Goal: Task Accomplishment & Management: Complete application form

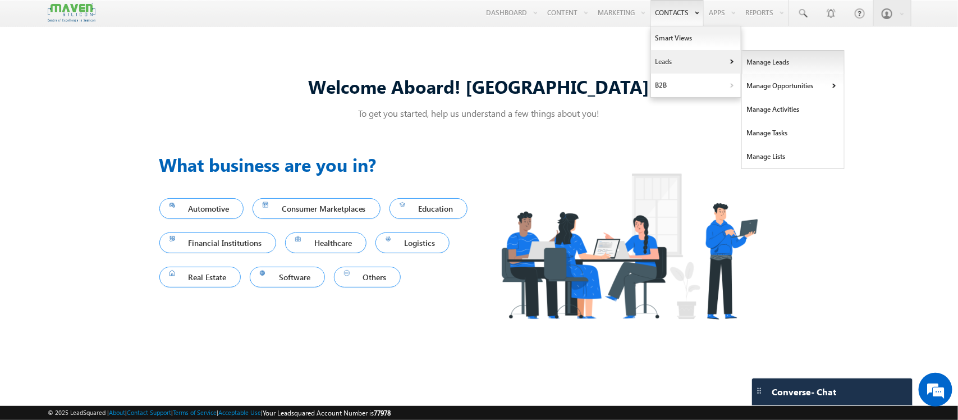
click at [758, 62] on link "Manage Leads" at bounding box center [793, 62] width 103 height 24
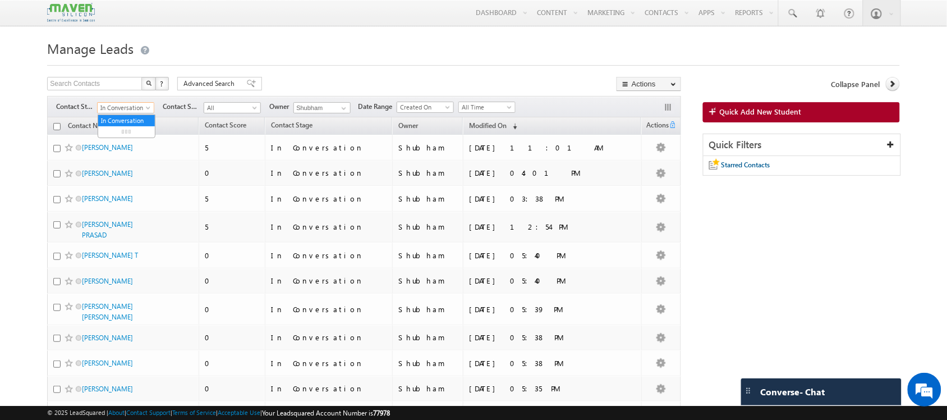
click at [147, 110] on span at bounding box center [149, 109] width 9 height 9
click at [132, 119] on link "All" at bounding box center [126, 121] width 57 height 10
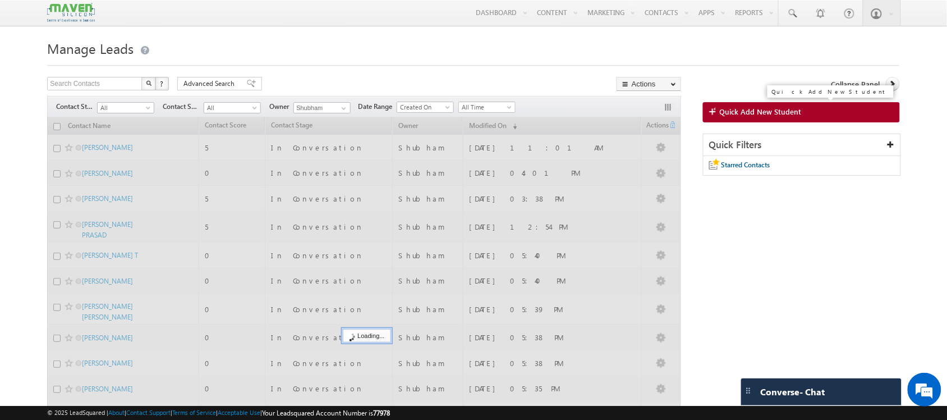
click at [770, 118] on link "Quick Add New Student" at bounding box center [801, 112] width 197 height 20
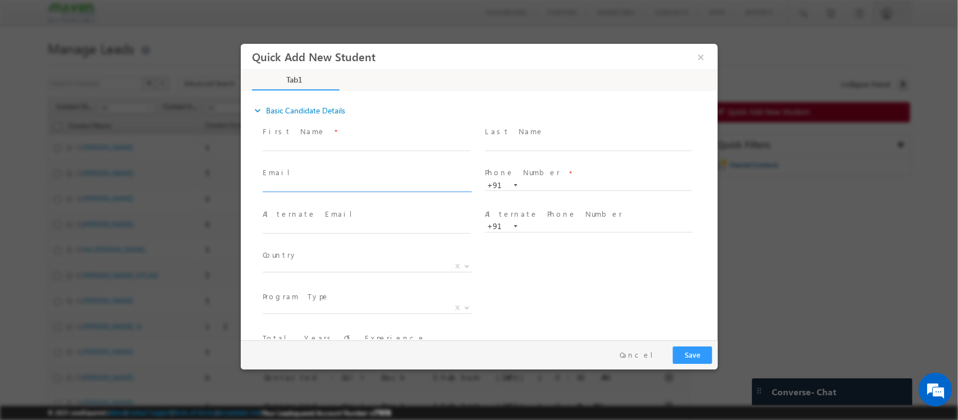
click input "text"
paste input "velpurikishorebabu@gmail.com"
type input "velpurikishorebabu@gmail.com"
click at [312, 141] on input "text" at bounding box center [366, 145] width 208 height 11
type input "Velpuri Kishorebabu"
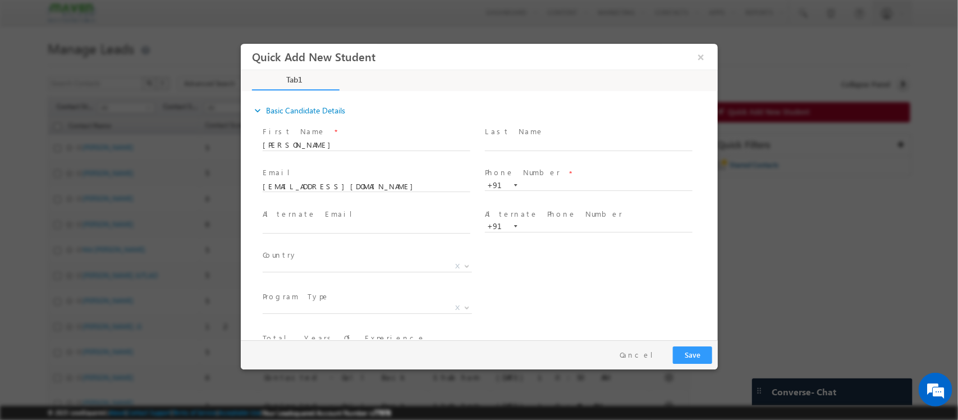
drag, startPoint x: 532, startPoint y: 134, endPoint x: 522, endPoint y: 137, distance: 10.5
click at [522, 137] on span "Last Name *" at bounding box center [587, 132] width 207 height 12
click at [504, 142] on input "text" at bounding box center [588, 145] width 208 height 11
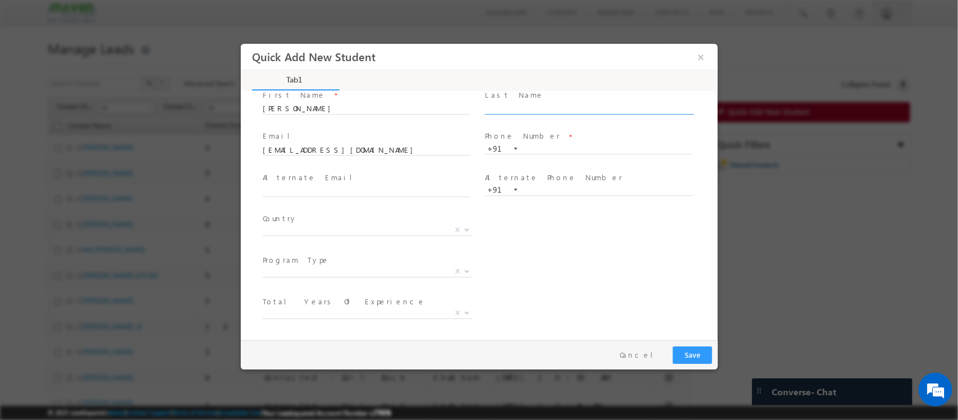
scroll to position [37, 0]
click at [536, 153] on span "+91" at bounding box center [593, 149] width 218 height 12
click at [525, 147] on input "text" at bounding box center [588, 148] width 208 height 11
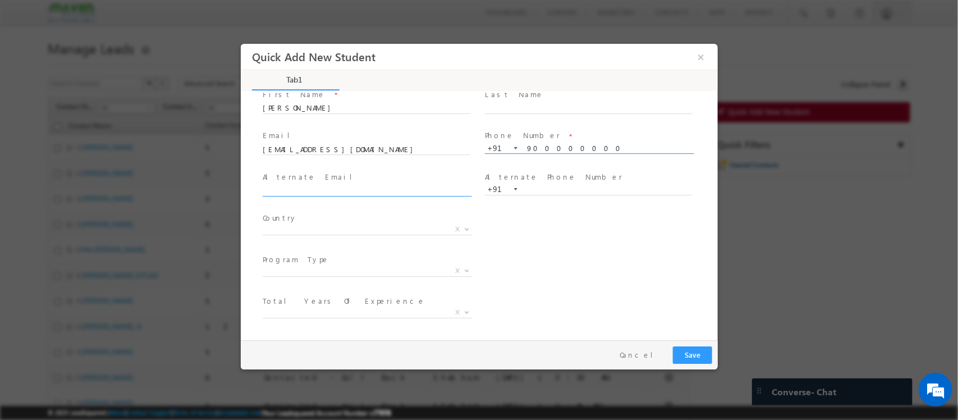
type input "900000000"
click input "text"
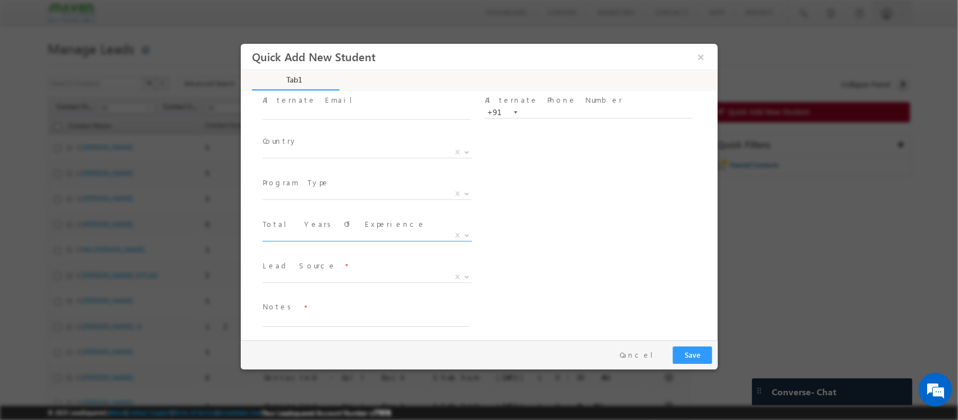
scroll to position [118, 0]
click at [325, 272] on span "X" at bounding box center [366, 272] width 209 height 11
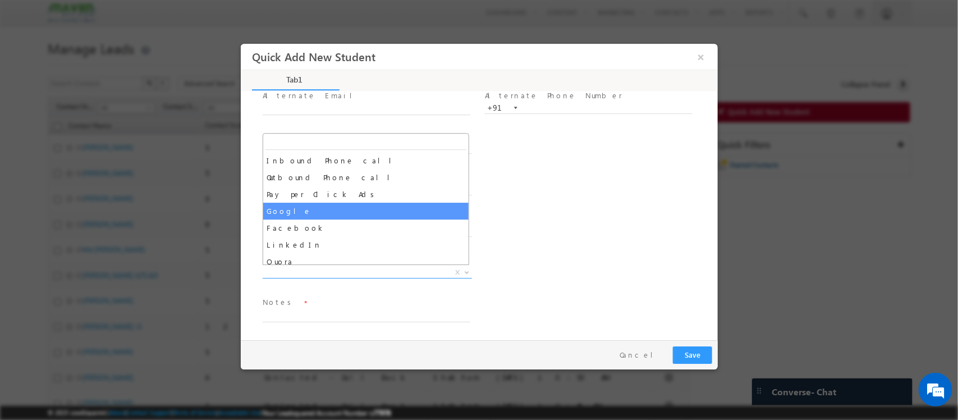
scroll to position [102, 0]
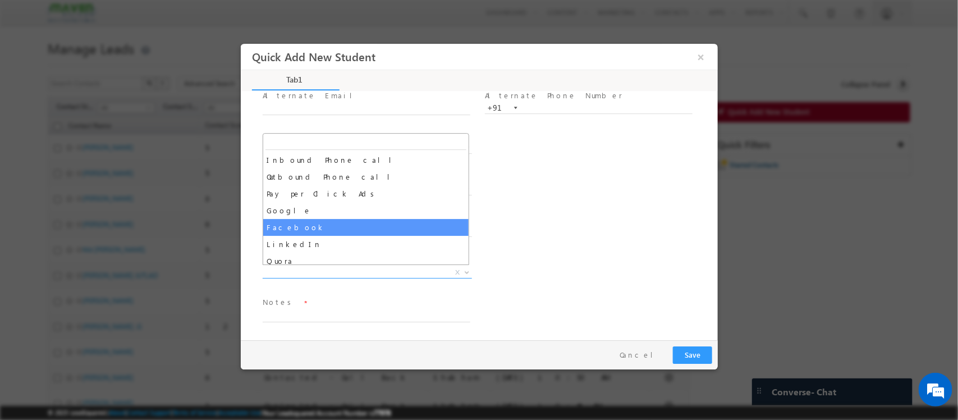
select select "Facebook"
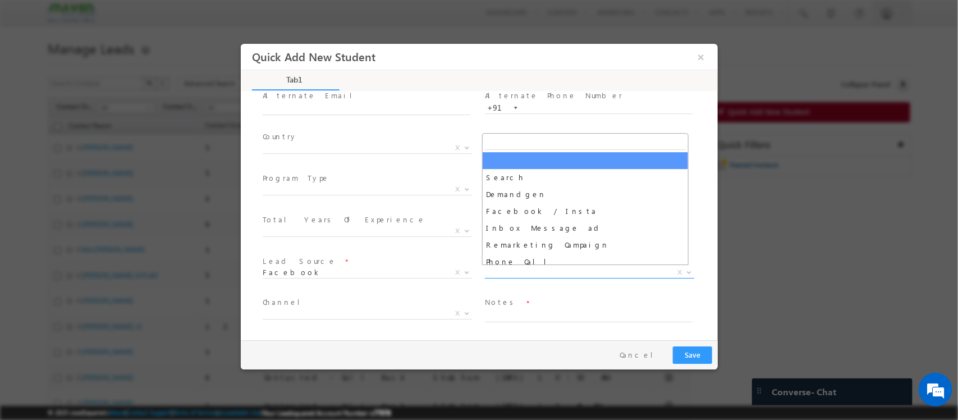
click at [518, 274] on span "X" at bounding box center [588, 272] width 209 height 11
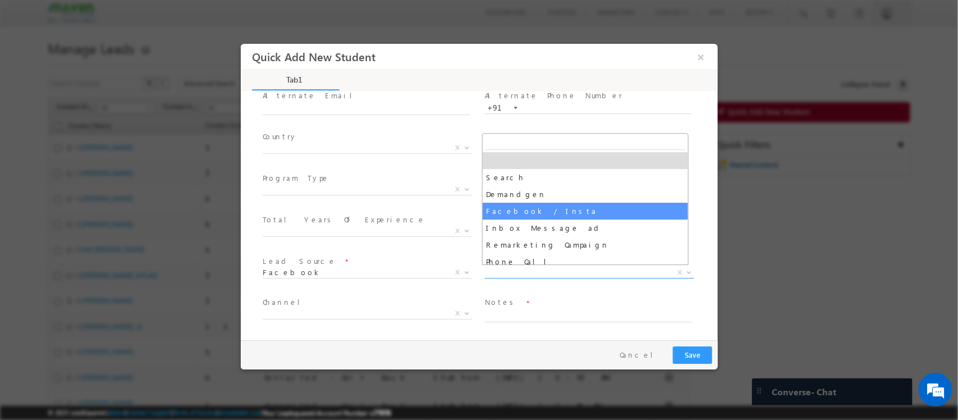
select select "Facebook / Insta"
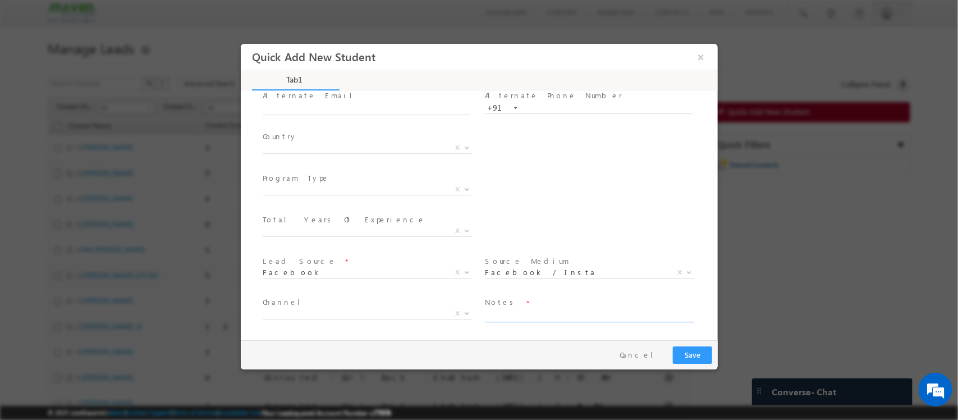
click at [497, 313] on textarea at bounding box center [588, 315] width 208 height 13
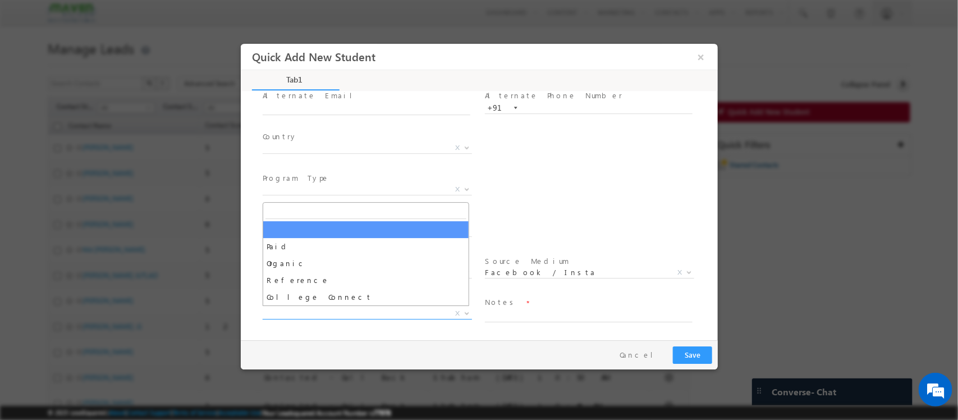
click at [405, 313] on span "X" at bounding box center [366, 313] width 209 height 11
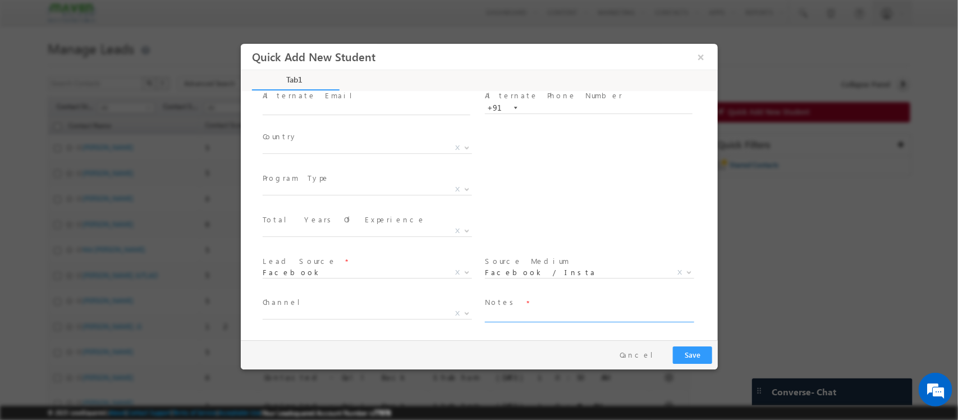
click at [527, 315] on textarea at bounding box center [588, 315] width 208 height 13
click at [321, 319] on span "X" at bounding box center [366, 315] width 209 height 11
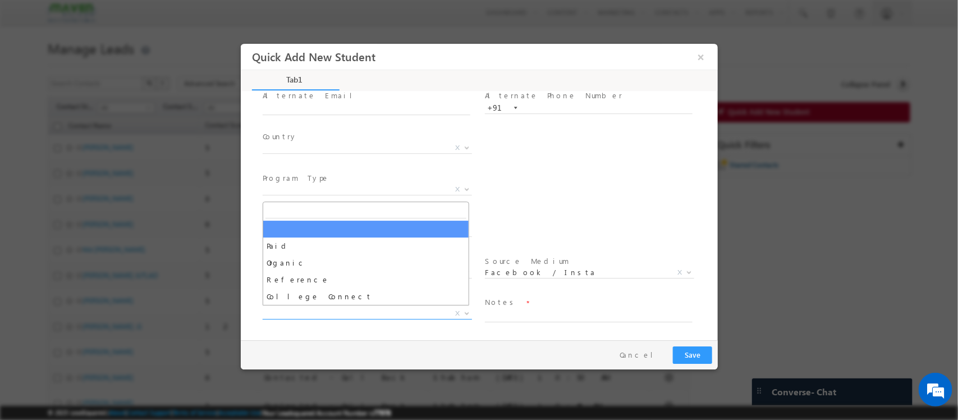
click at [321, 315] on span "X" at bounding box center [366, 313] width 209 height 11
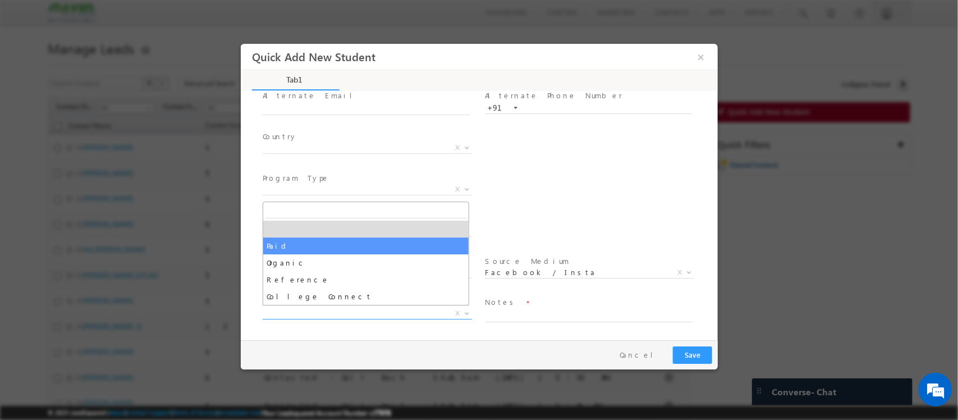
select select "Paid"
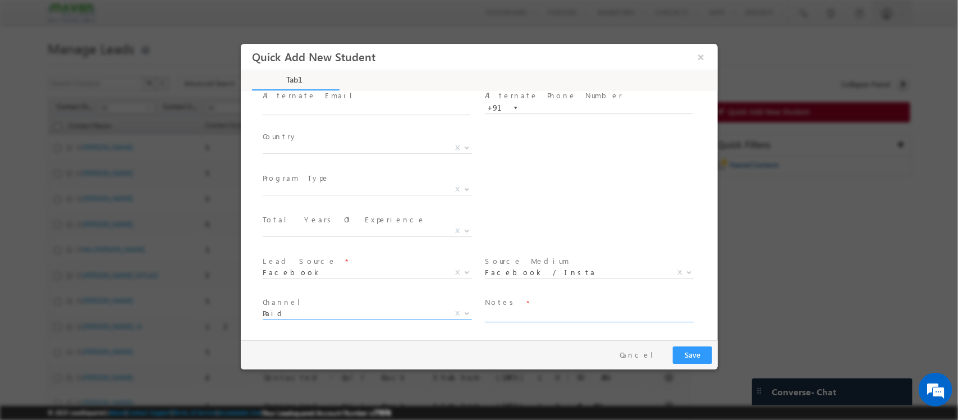
click at [523, 319] on textarea at bounding box center [588, 315] width 208 height 13
paste textarea "Lead from Facebook comments for IIT executive courses"
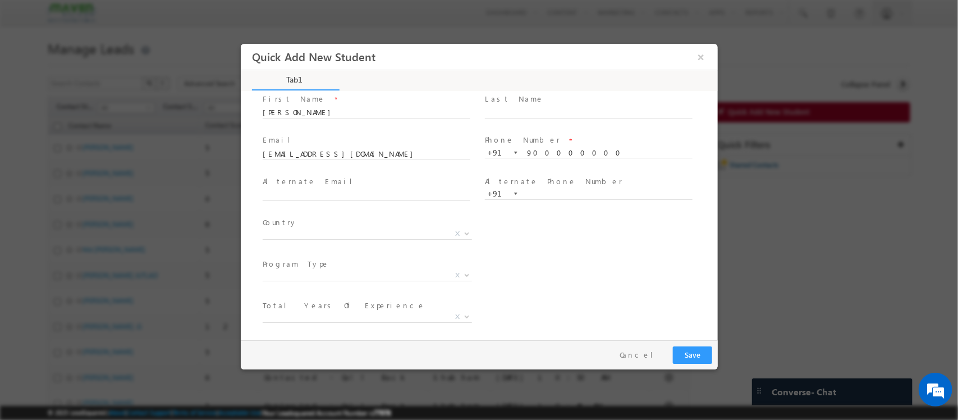
scroll to position [34, 0]
type textarea "Lead from Facebook comments for IIT executive courses"
click at [690, 360] on button "Save" at bounding box center [691, 354] width 39 height 17
type input "9000000000"
click at [686, 355] on button "Save" at bounding box center [691, 354] width 39 height 17
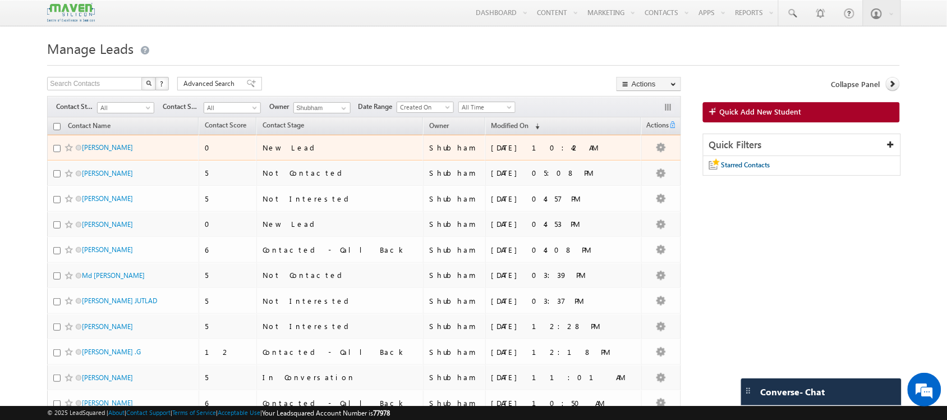
click at [66, 149] on span at bounding box center [69, 147] width 9 height 9
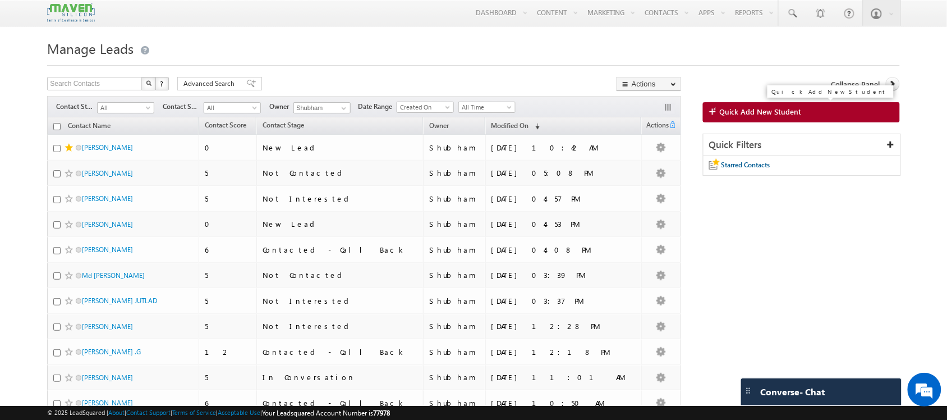
click at [725, 111] on span "Quick Add New Student" at bounding box center [761, 112] width 82 height 10
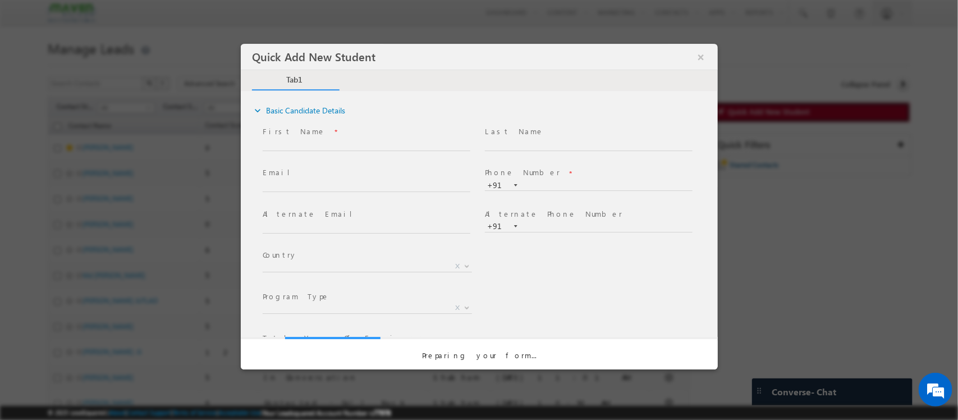
scroll to position [0, 0]
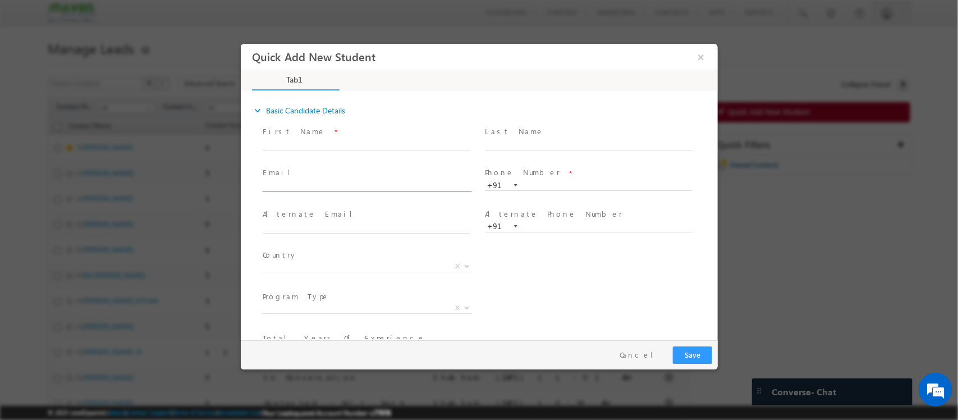
click input "text"
type input "madirajuvenkat@yahoo.in"
click at [330, 146] on input "text" at bounding box center [366, 145] width 208 height 11
type input "Madiraju"
click at [521, 142] on input "text" at bounding box center [588, 145] width 208 height 11
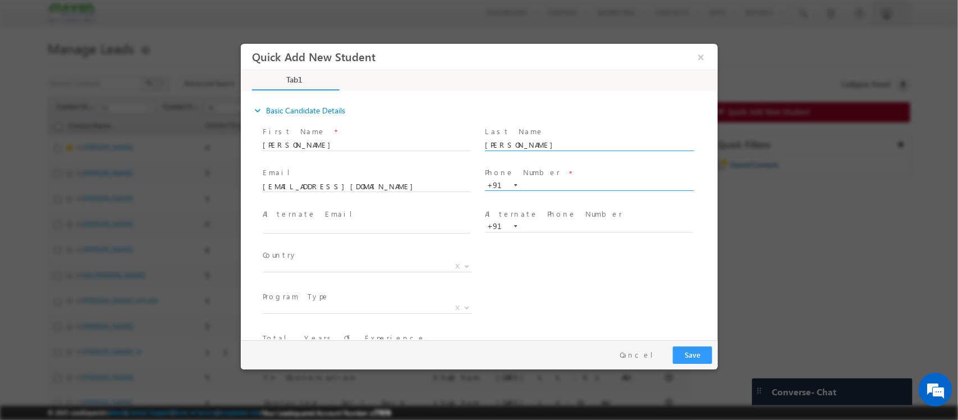
type input "Venkat"
click at [549, 183] on input "text" at bounding box center [588, 185] width 208 height 11
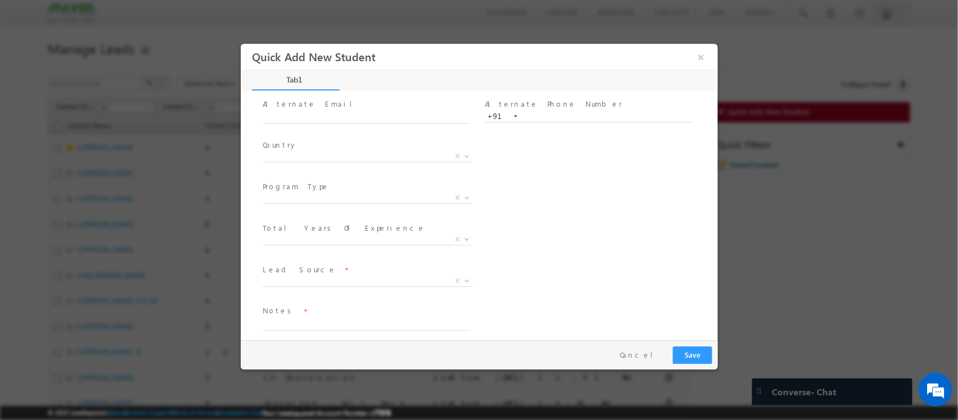
scroll to position [118, 0]
type input "8000000000"
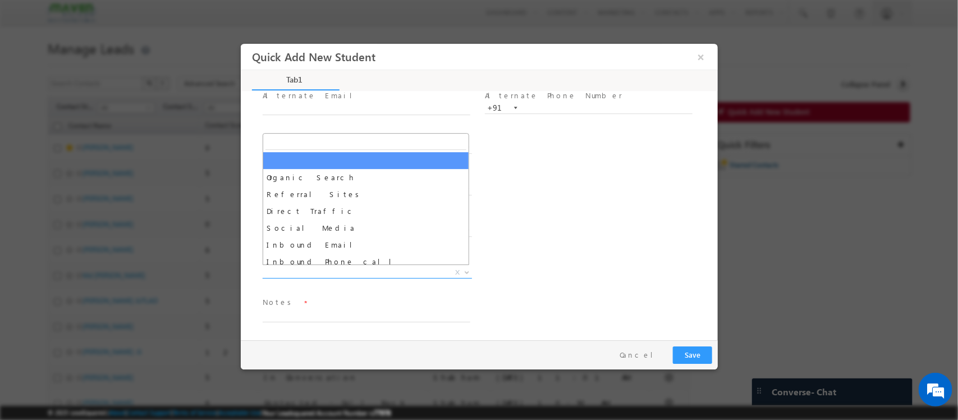
click at [351, 269] on span "X" at bounding box center [366, 272] width 209 height 11
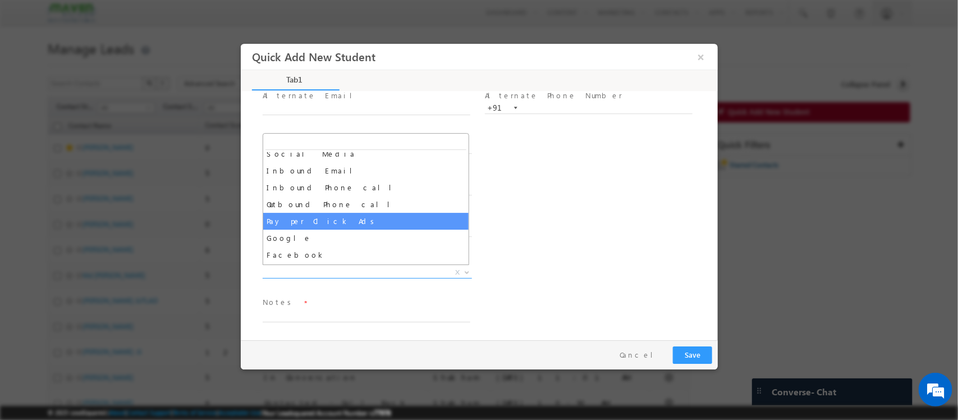
scroll to position [118, 0]
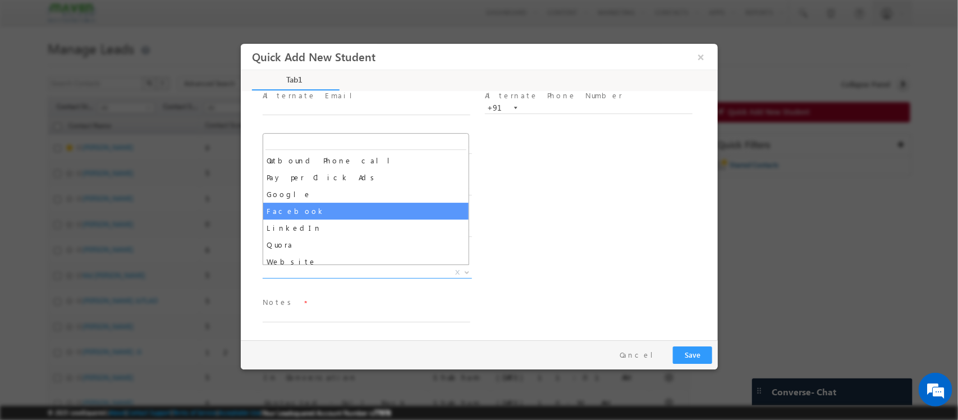
select select "Facebook"
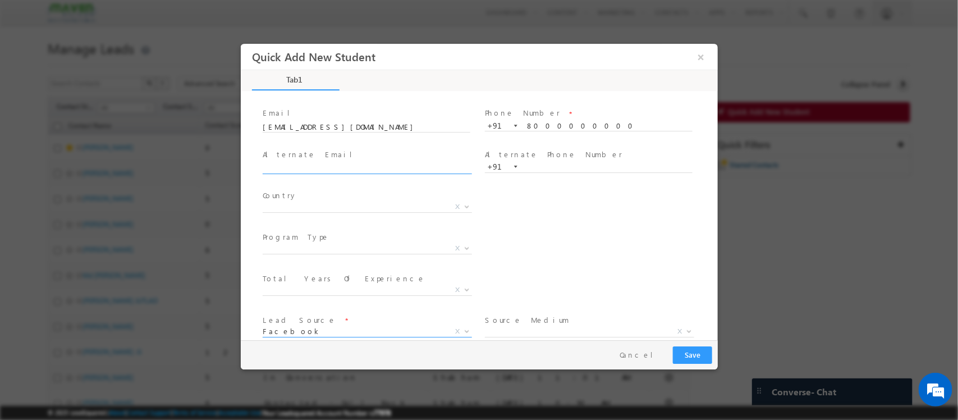
scroll to position [118, 0]
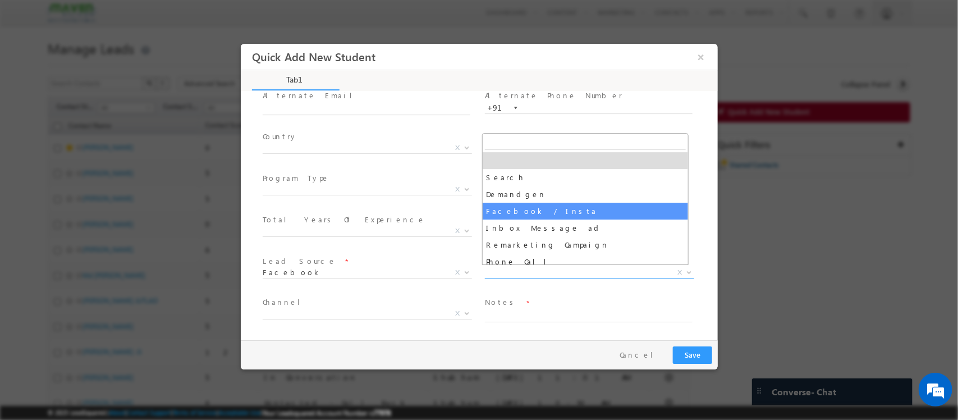
drag, startPoint x: 511, startPoint y: 268, endPoint x: 522, endPoint y: 212, distance: 57.2
select select "Facebook / Insta"
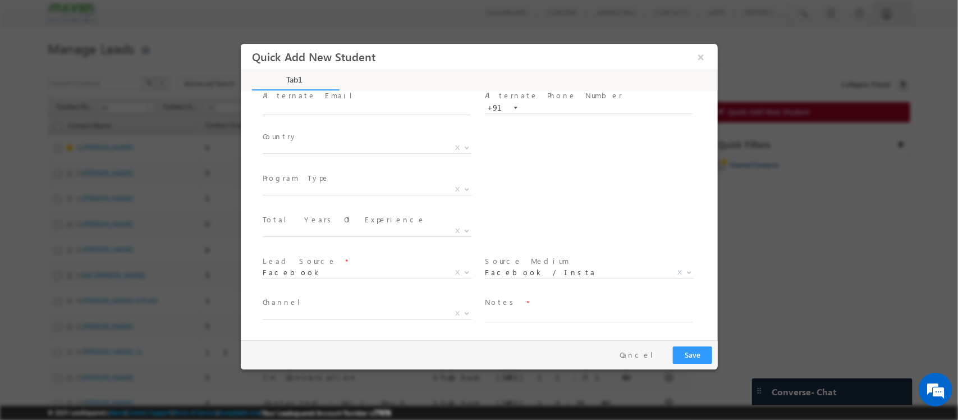
click at [522, 212] on div "Program Category * Offline Blended Pro Blended Weekend Blended Self-Paced X Tot…" at bounding box center [488, 233] width 457 height 42
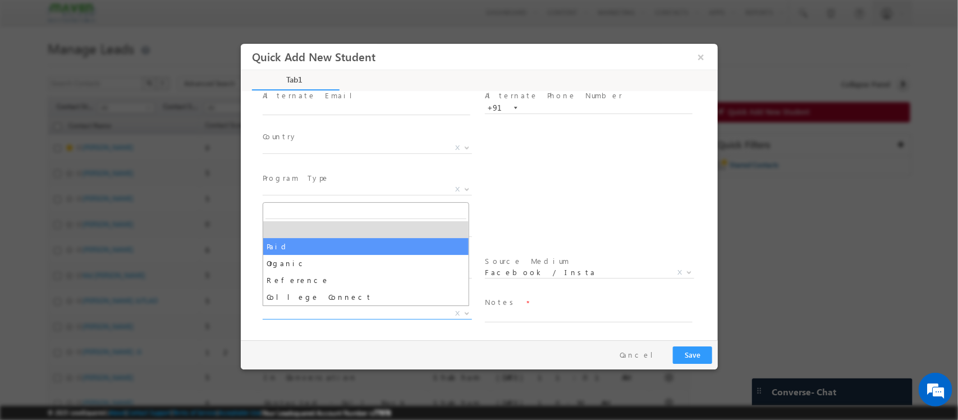
drag, startPoint x: 331, startPoint y: 308, endPoint x: 313, endPoint y: 246, distance: 64.8
select select "Paid"
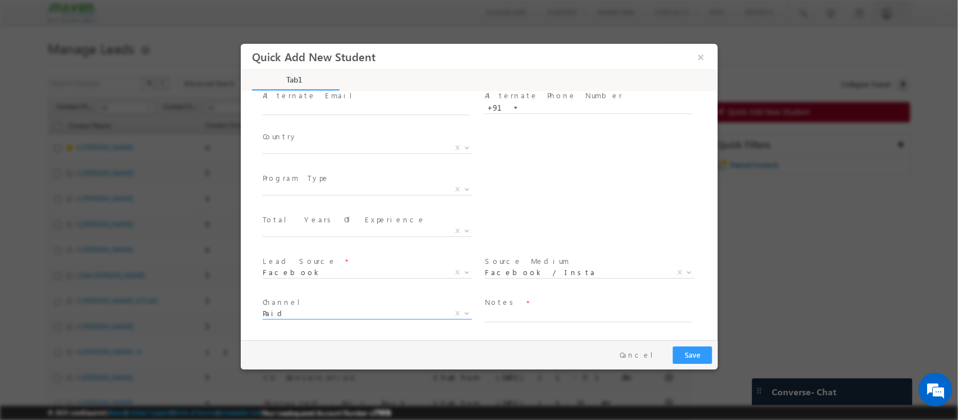
click at [313, 246] on span at bounding box center [365, 244] width 207 height 12
click at [515, 313] on textarea at bounding box center [588, 315] width 208 height 13
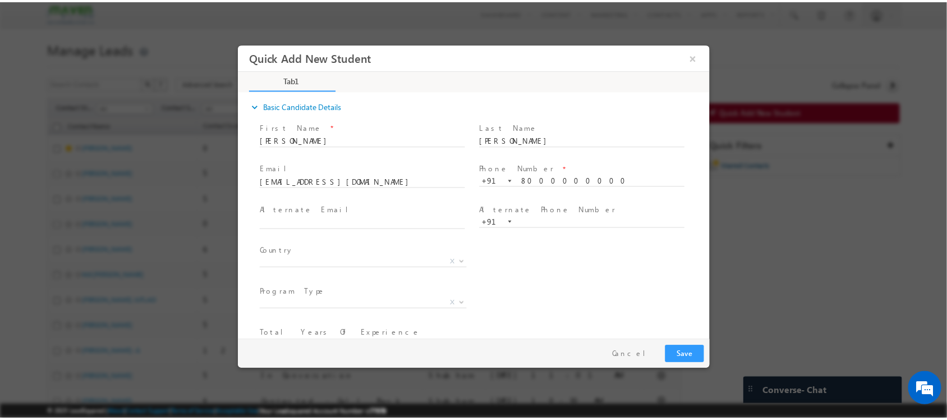
scroll to position [0, 0]
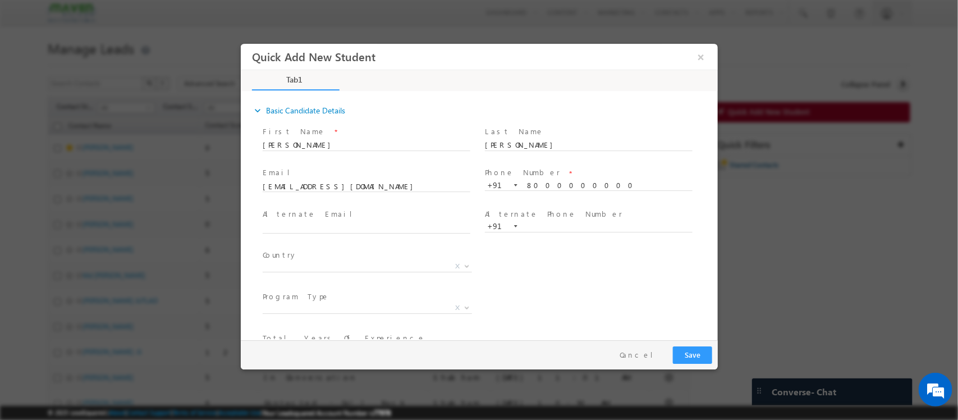
type textarea "IIT Course"
click at [678, 347] on button "Save" at bounding box center [691, 354] width 39 height 17
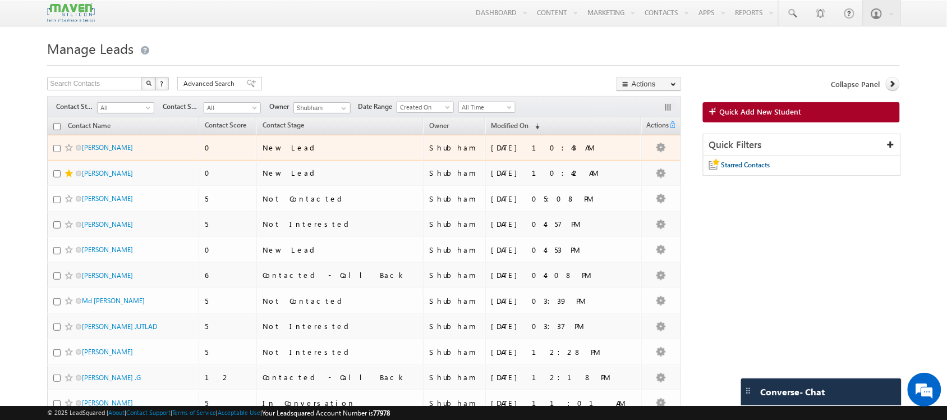
click at [66, 148] on span at bounding box center [69, 147] width 9 height 9
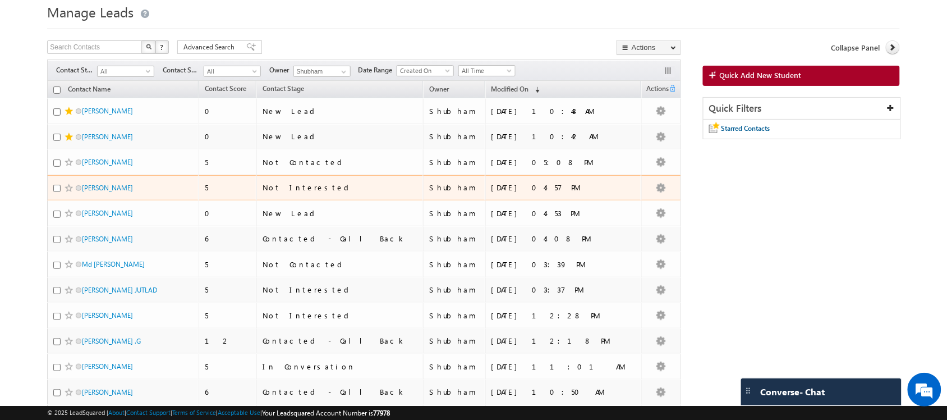
scroll to position [80, 0]
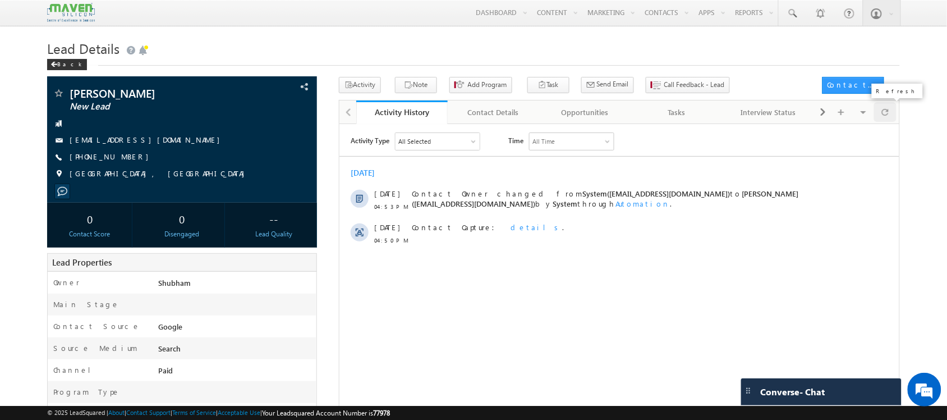
click at [884, 109] on span at bounding box center [885, 112] width 7 height 20
drag, startPoint x: 178, startPoint y: 139, endPoint x: 186, endPoint y: 153, distance: 16.8
click at [186, 153] on div "[PERSON_NAME] New Lead [EMAIL_ADDRESS][DOMAIN_NAME] [PHONE_NUMBER]" at bounding box center [182, 137] width 258 height 98
copy div "[EMAIL_ADDRESS][DOMAIN_NAME]"
click at [96, 157] on span "[PHONE_NUMBER]" at bounding box center [112, 156] width 85 height 11
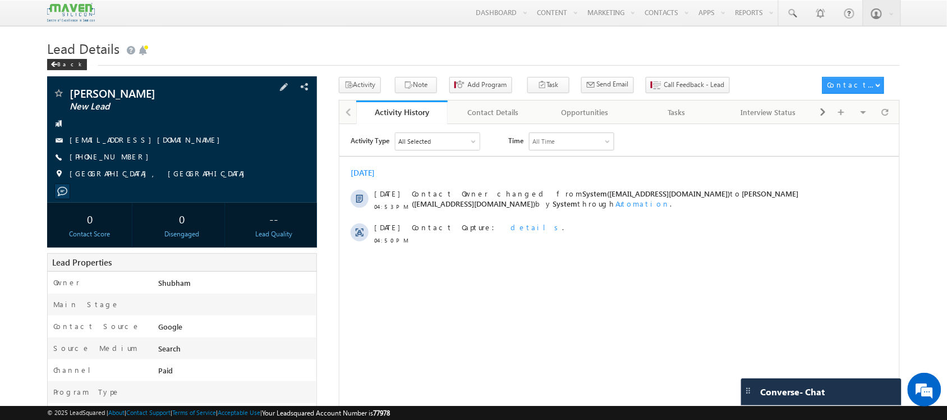
click at [107, 156] on span "[PHONE_NUMBER]" at bounding box center [112, 156] width 85 height 11
copy span "8310101459"
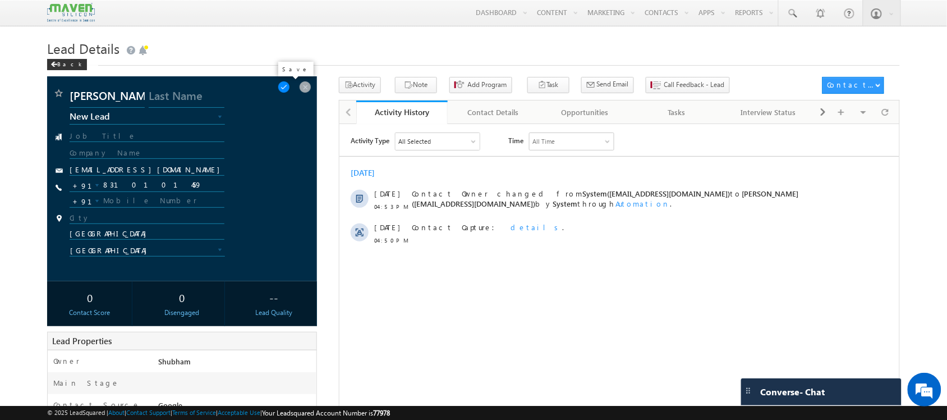
click at [290, 90] on span at bounding box center [284, 87] width 12 height 12
click at [290, 89] on span at bounding box center [284, 87] width 12 height 12
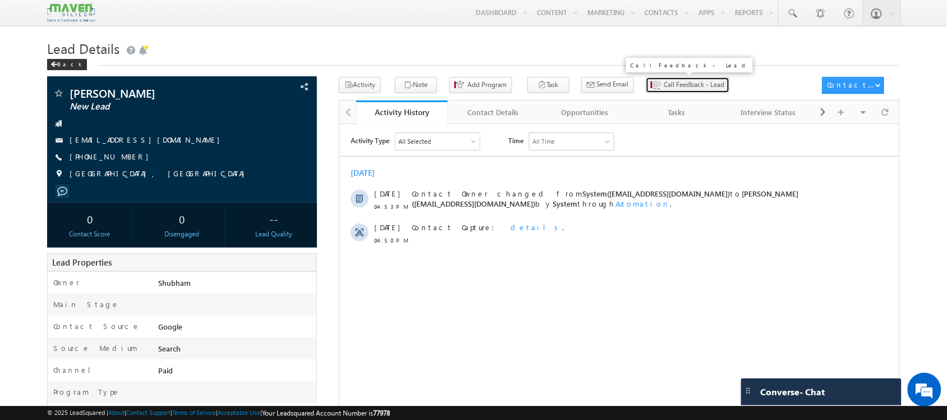
click at [664, 80] on span "Call Feedback - Lead" at bounding box center [694, 85] width 61 height 10
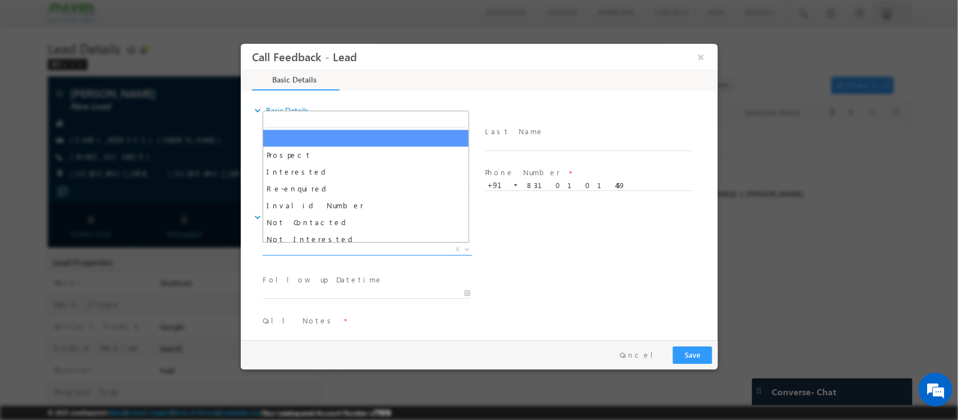
click at [317, 244] on span "X" at bounding box center [366, 249] width 209 height 11
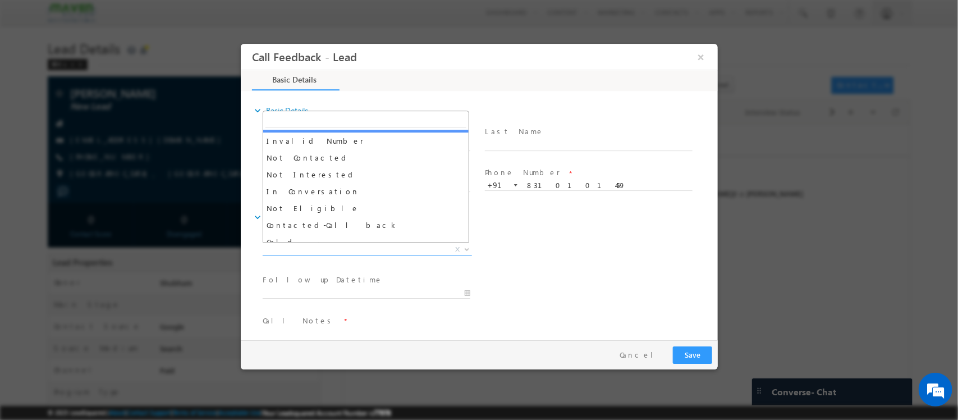
scroll to position [65, 0]
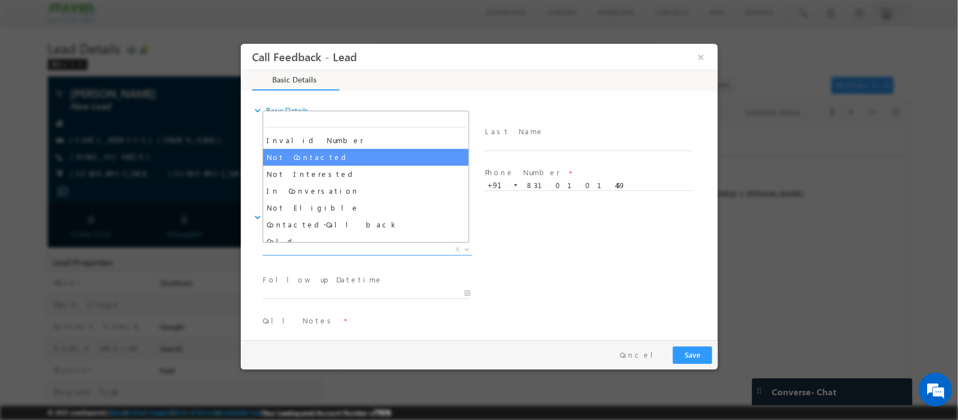
select select "Not Contacted"
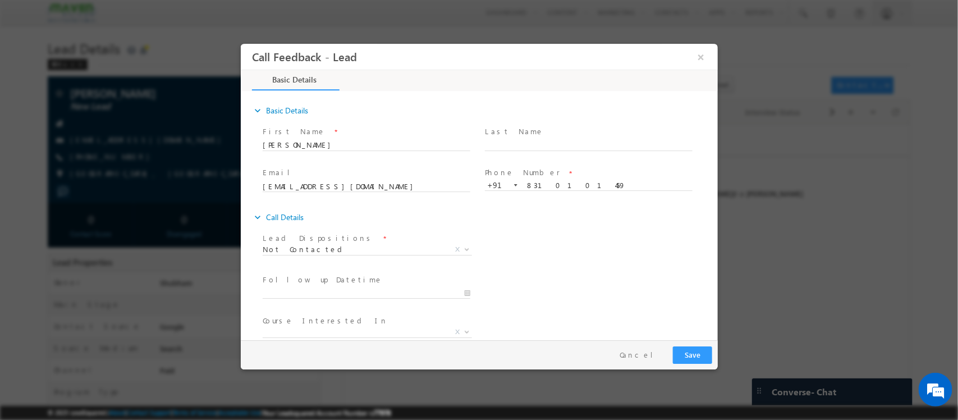
click at [322, 301] on span at bounding box center [365, 304] width 207 height 12
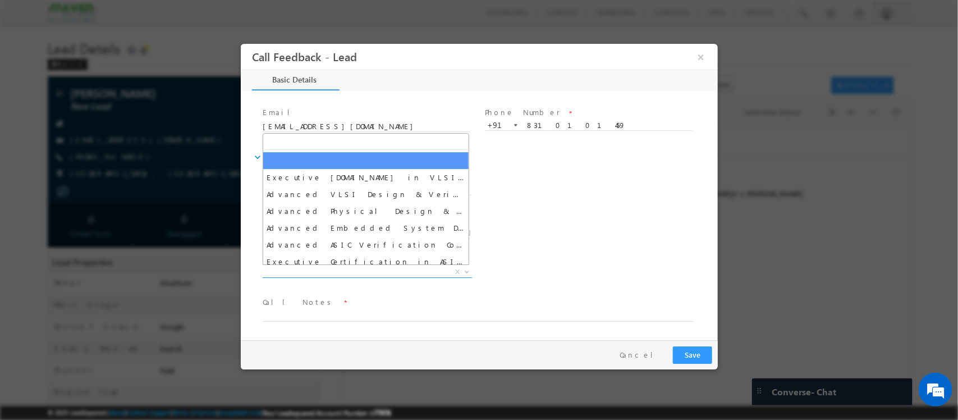
click at [354, 274] on span "X" at bounding box center [366, 271] width 209 height 11
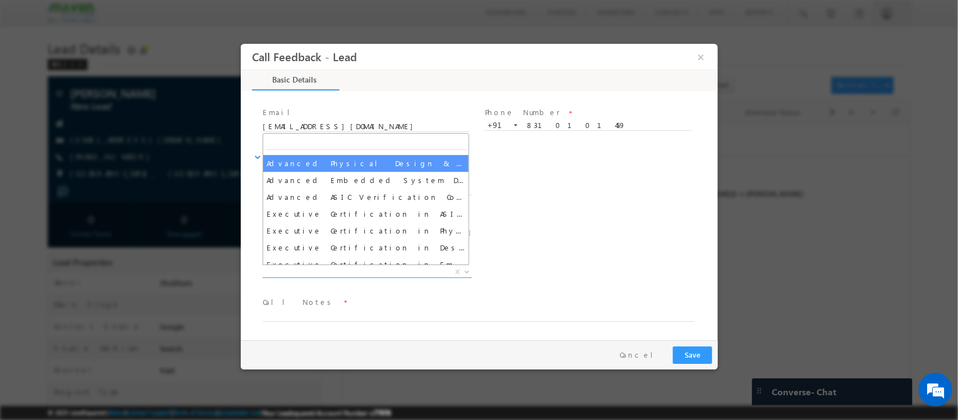
scroll to position [48, 0]
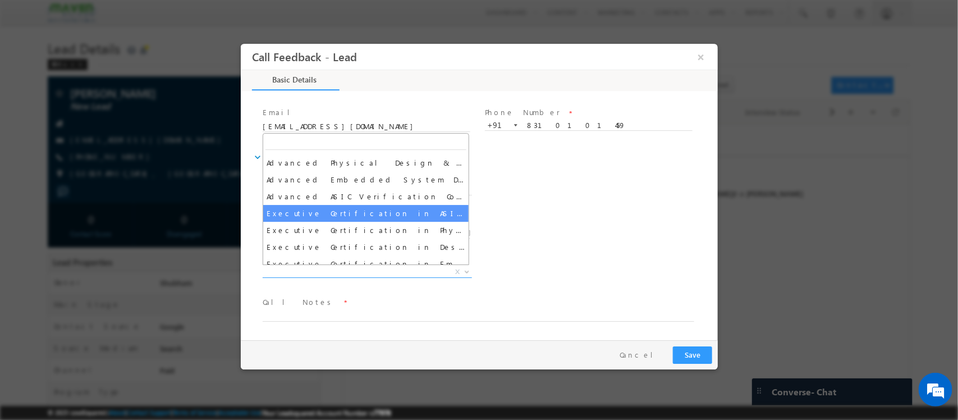
select select "Executive Certification in ASIC Verification"
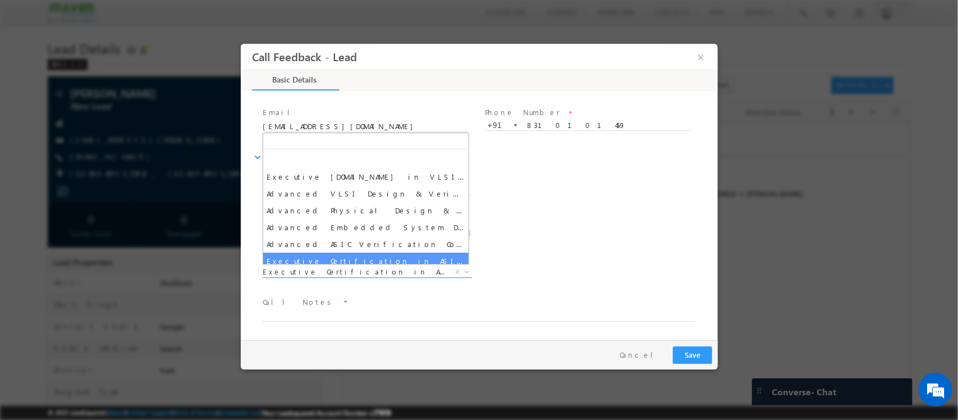
click at [362, 270] on span "Executive Certification in ASIC Verification" at bounding box center [353, 271] width 182 height 10
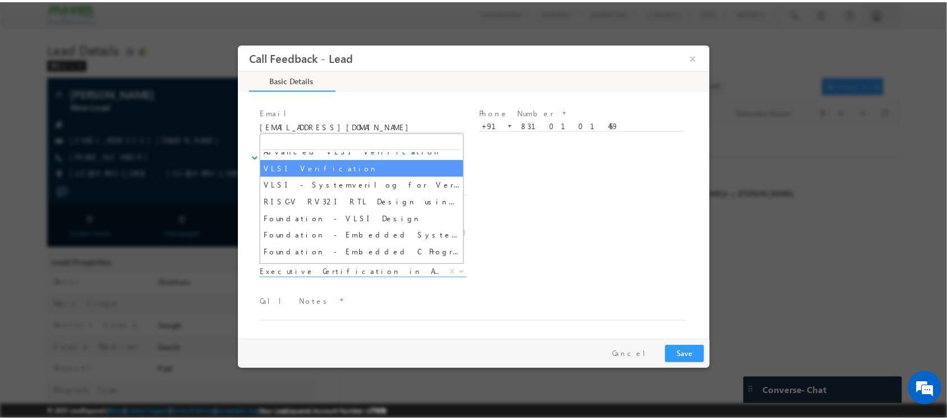
scroll to position [531, 0]
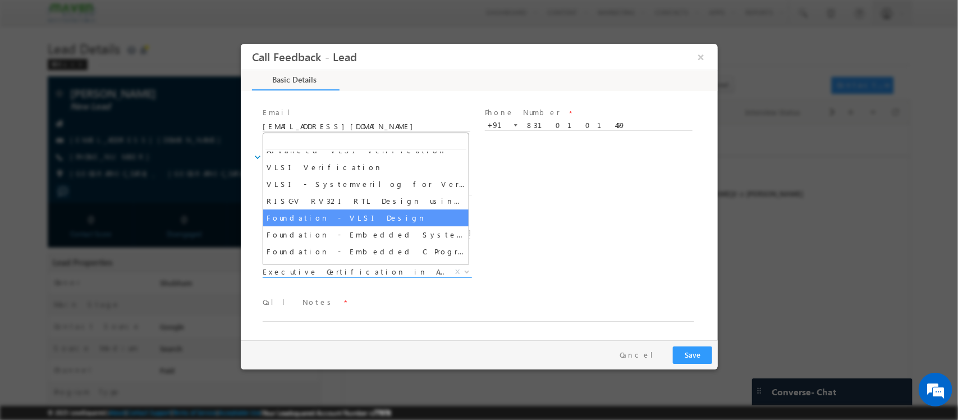
click at [566, 203] on div "Lead Dispositions * Prospect Interested Re-enquired Invalid Number Not Contacte…" at bounding box center [488, 191] width 457 height 42
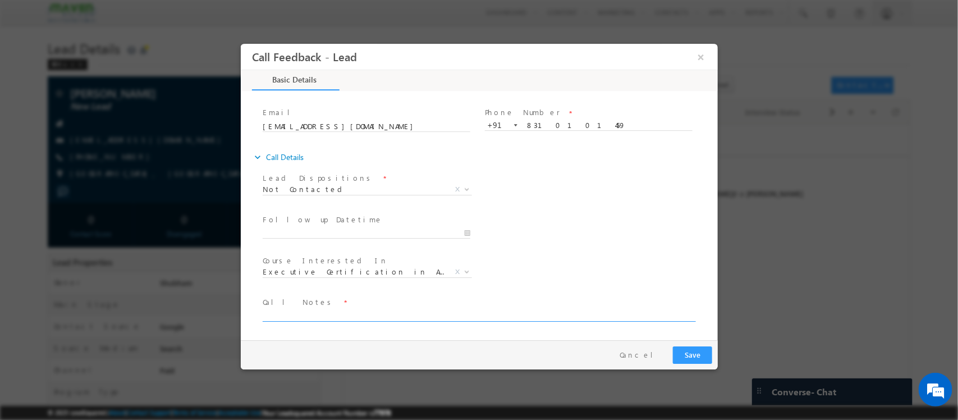
click at [362, 315] on textarea at bounding box center [477, 315] width 431 height 13
type textarea "DNP"
click at [700, 353] on button "Save" at bounding box center [691, 354] width 39 height 17
